Goal: Complete application form

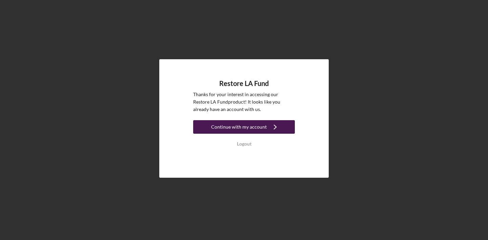
click at [246, 127] on div "Continue with my account" at bounding box center [239, 127] width 56 height 14
